Goal: Navigation & Orientation: Find specific page/section

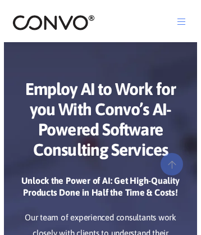
scroll to position [5556, 0]
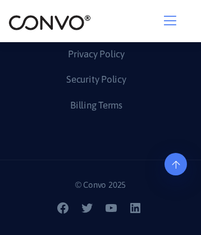
click at [49, 22] on img at bounding box center [49, 22] width 83 height 17
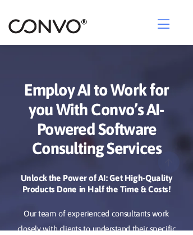
scroll to position [136, 0]
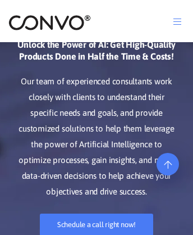
click at [49, 22] on img at bounding box center [49, 22] width 83 height 17
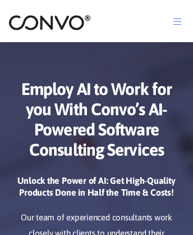
scroll to position [5600, 0]
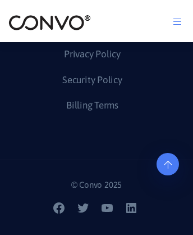
click at [168, 139] on icon at bounding box center [168, 134] width 8 height 9
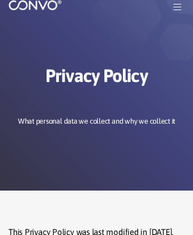
scroll to position [0, 0]
